Goal: Check status

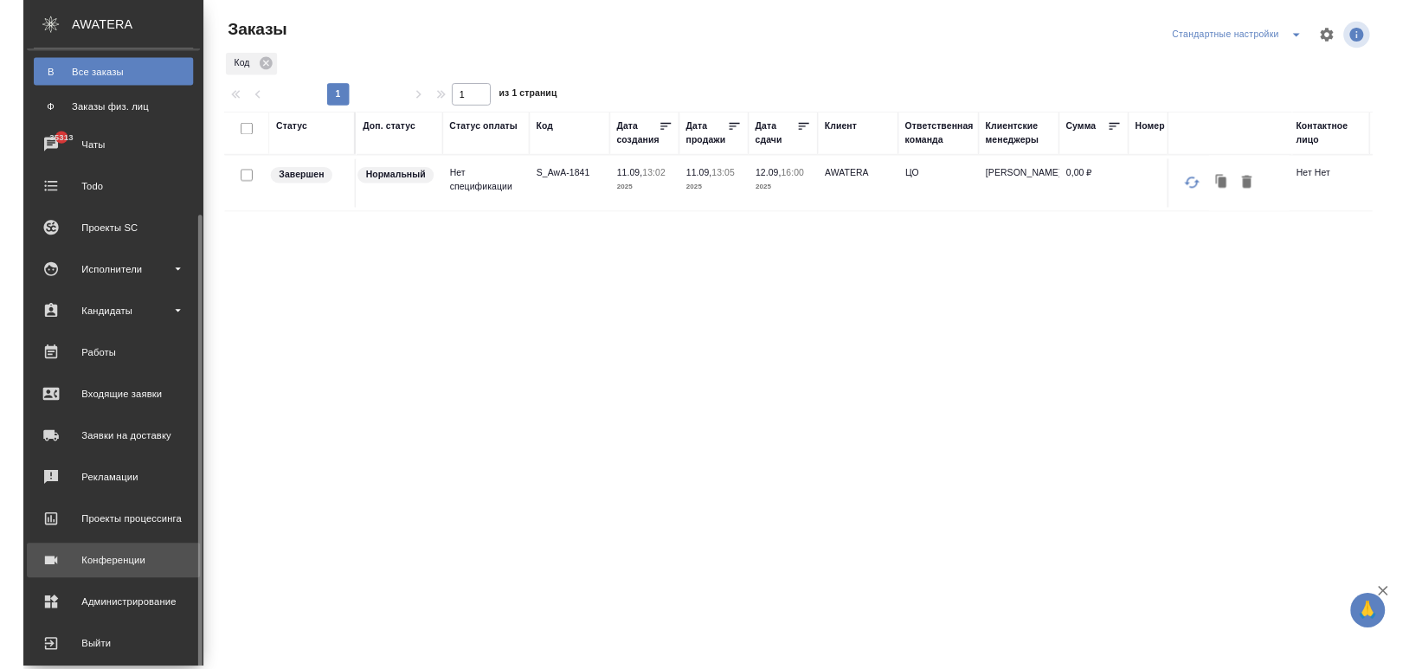
scroll to position [249, 0]
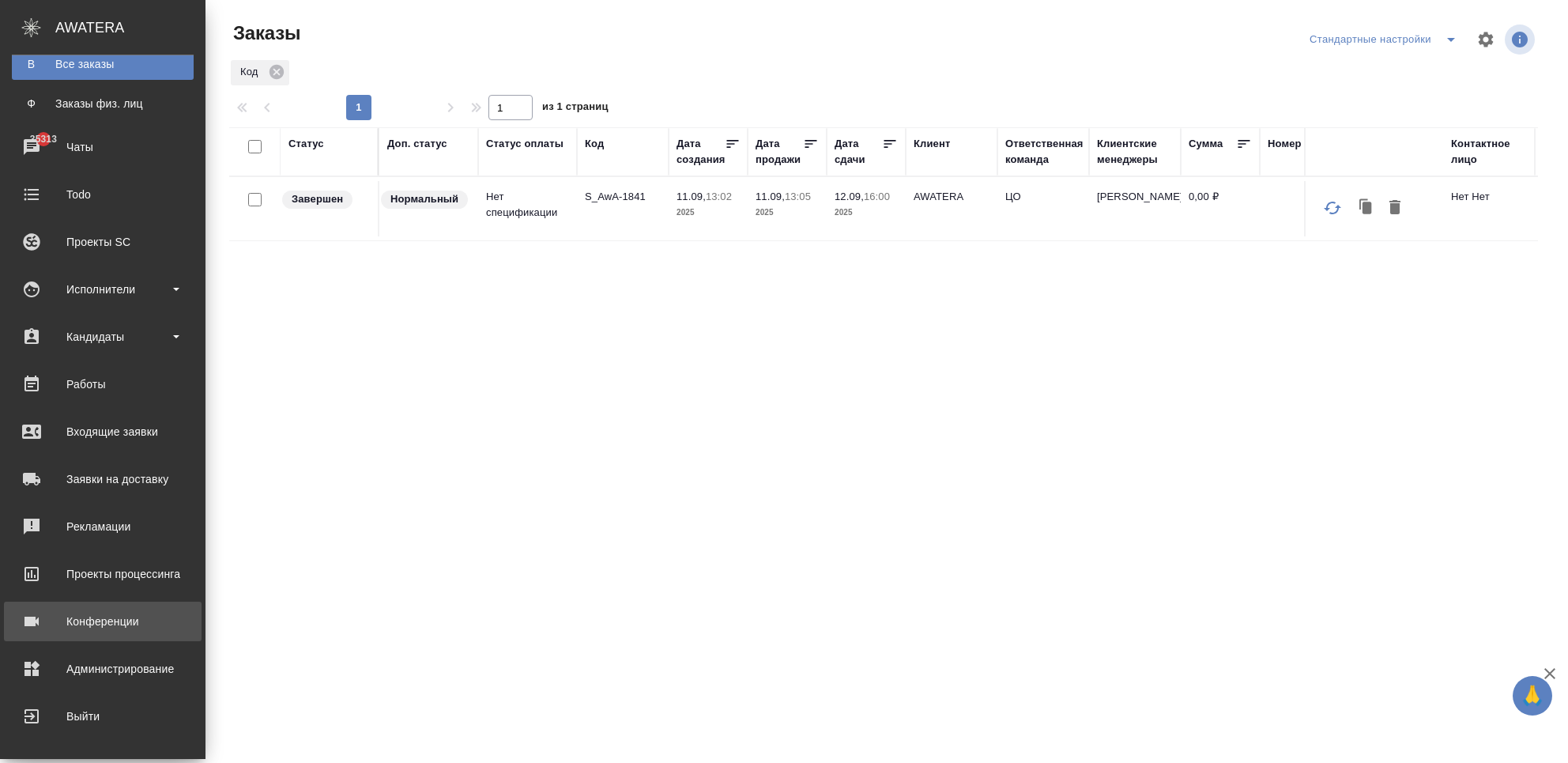
click at [77, 629] on div "Конференции" at bounding box center [102, 621] width 182 height 24
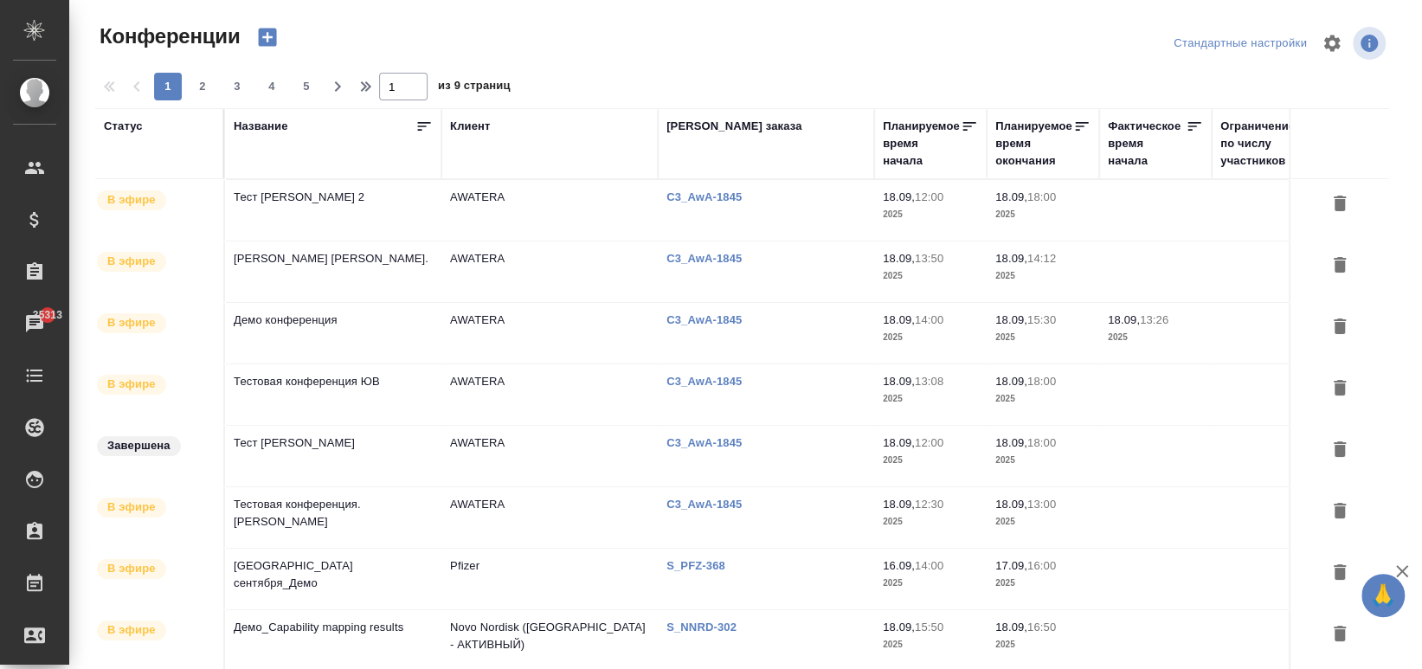
click at [301, 315] on td "Демо конференция" at bounding box center [333, 333] width 216 height 61
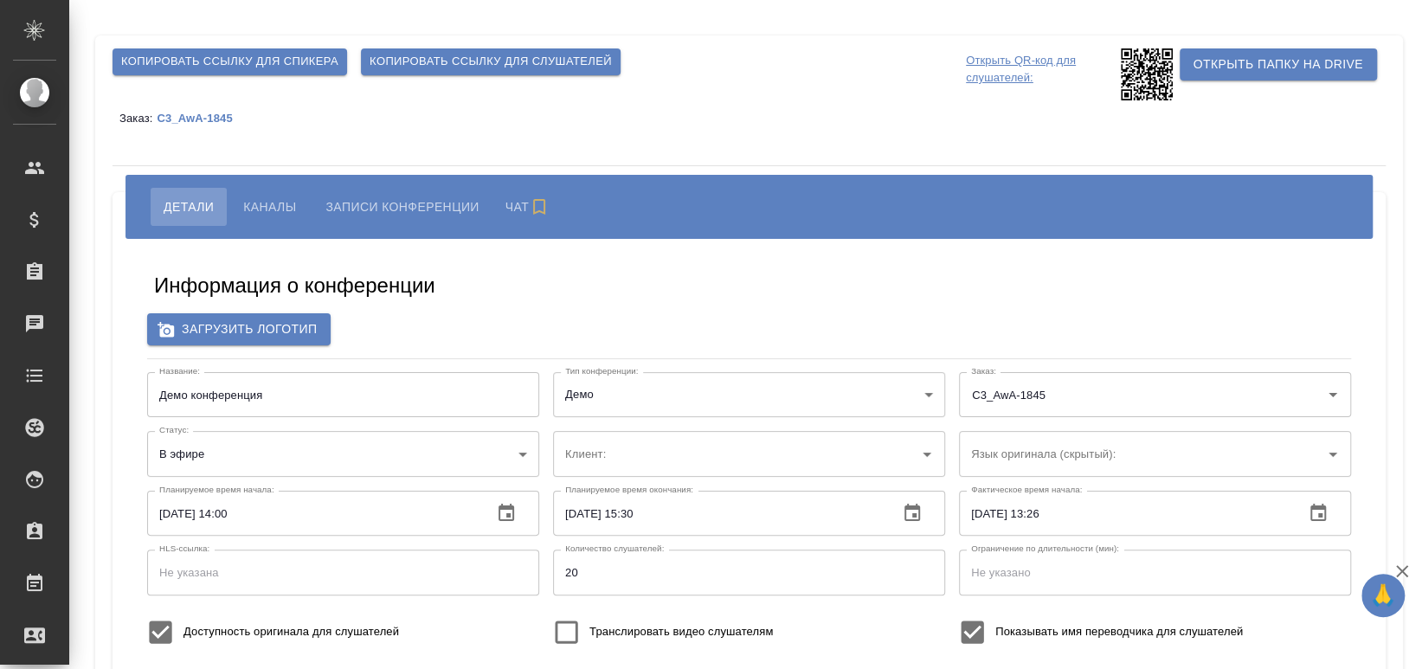
type input "AWATERA"
